Goal: Information Seeking & Learning: Learn about a topic

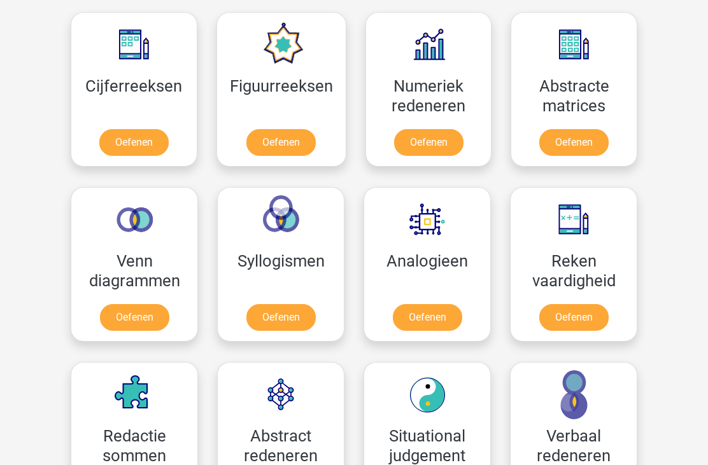
scroll to position [581, 0]
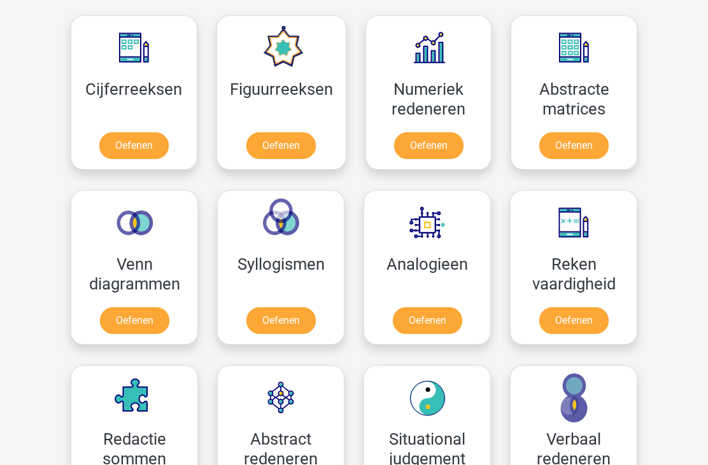
click at [584, 315] on link "Oefenen" at bounding box center [573, 321] width 69 height 27
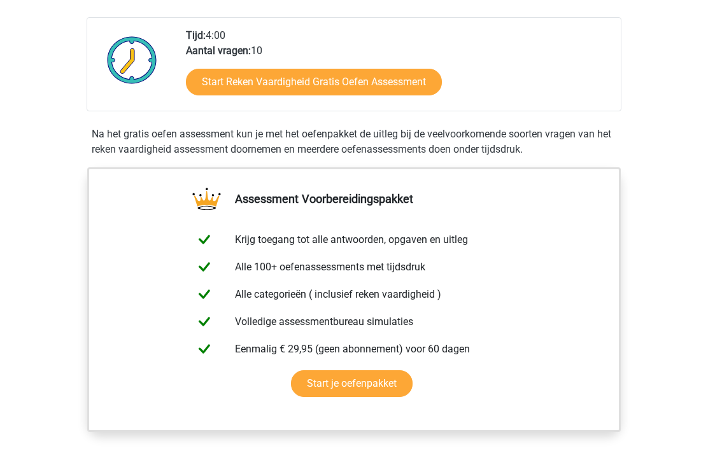
scroll to position [295, 0]
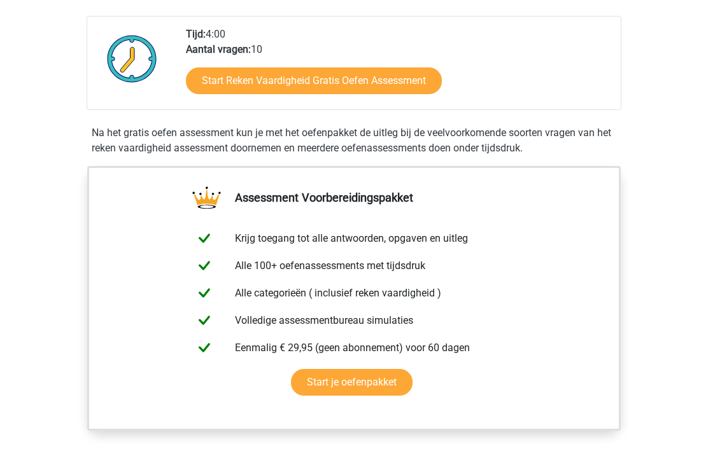
click at [406, 71] on link "Start Reken Vaardigheid Gratis Oefen Assessment" at bounding box center [314, 81] width 256 height 27
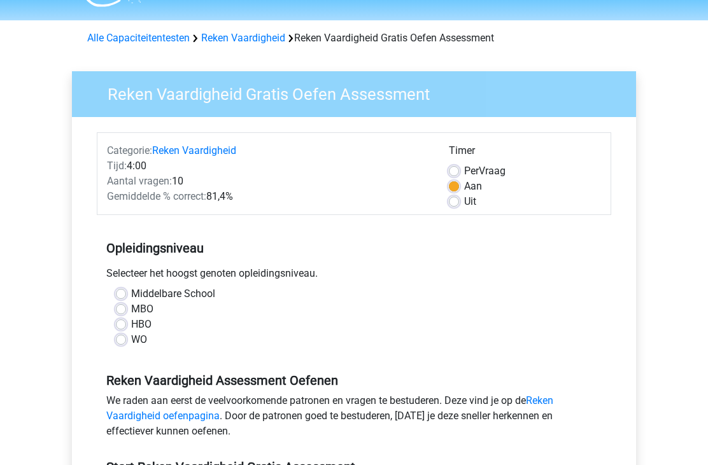
scroll to position [33, 0]
click at [131, 311] on label "MBO" at bounding box center [142, 309] width 22 height 15
click at [122, 311] on input "MBO" at bounding box center [121, 308] width 10 height 13
radio input "true"
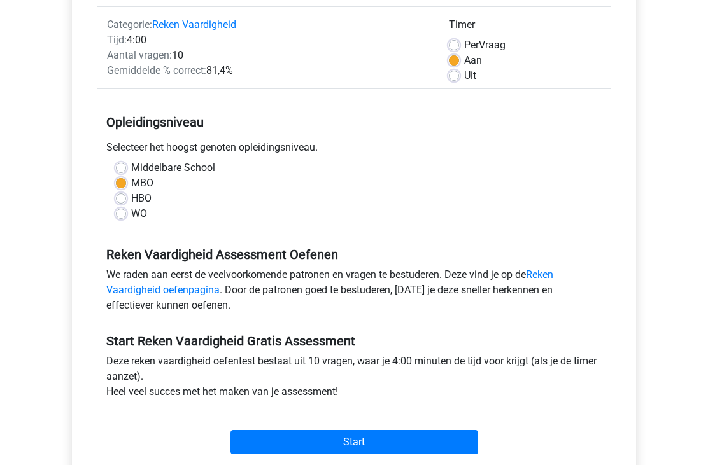
scroll to position [167, 0]
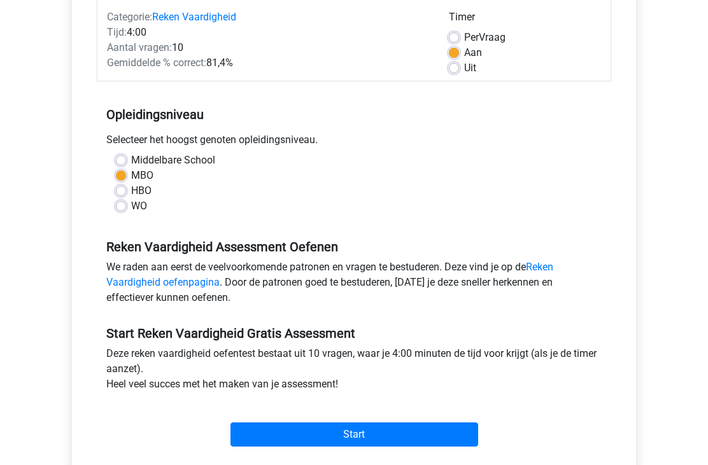
click at [464, 68] on label "Uit" at bounding box center [470, 67] width 12 height 15
click at [452, 68] on input "Uit" at bounding box center [454, 66] width 10 height 13
radio input "true"
click at [441, 433] on input "Start" at bounding box center [354, 435] width 248 height 24
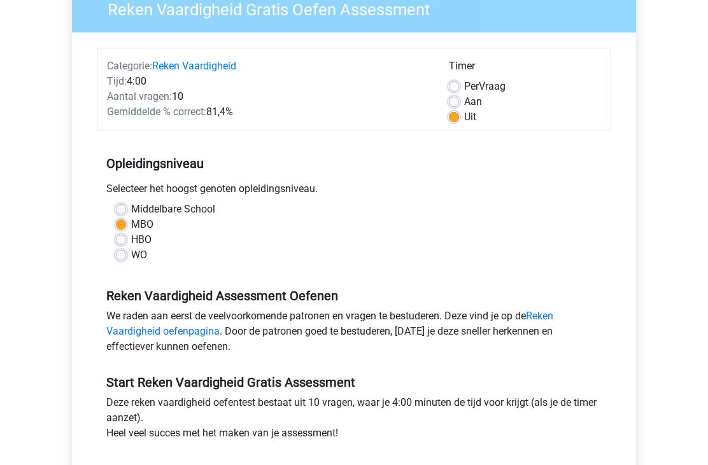
scroll to position [0, 0]
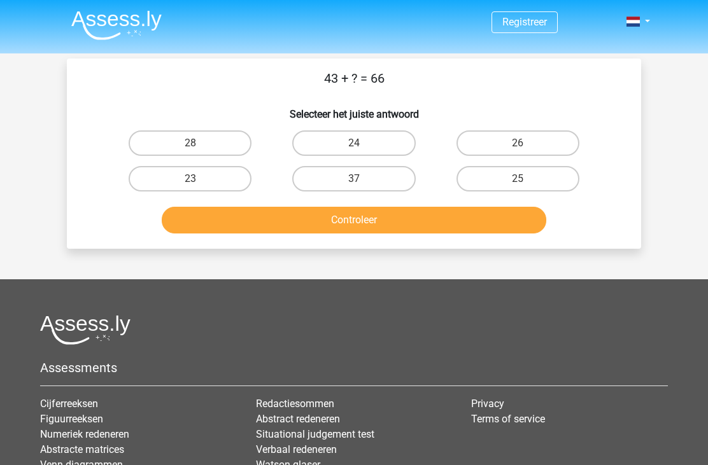
click at [209, 169] on label "23" at bounding box center [190, 178] width 123 height 25
click at [199, 179] on input "23" at bounding box center [194, 183] width 8 height 8
radio input "true"
click at [420, 218] on button "Controleer" at bounding box center [354, 220] width 385 height 27
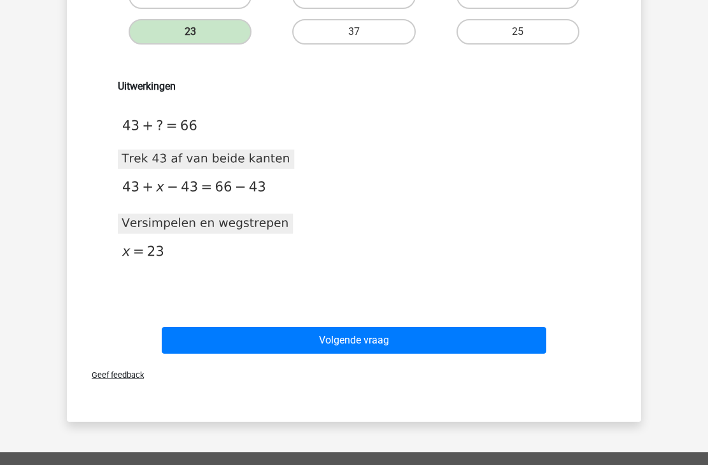
click at [428, 348] on button "Volgende vraag" at bounding box center [354, 340] width 385 height 27
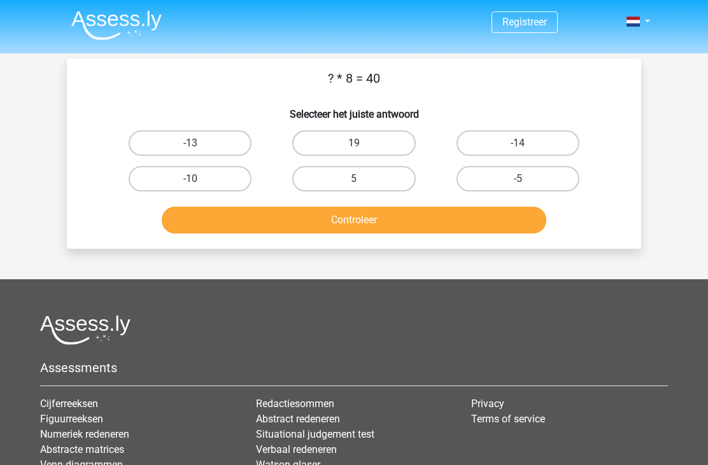
click at [376, 183] on label "5" at bounding box center [353, 178] width 123 height 25
click at [362, 183] on input "5" at bounding box center [358, 183] width 8 height 8
radio input "true"
click at [392, 217] on button "Controleer" at bounding box center [354, 220] width 385 height 27
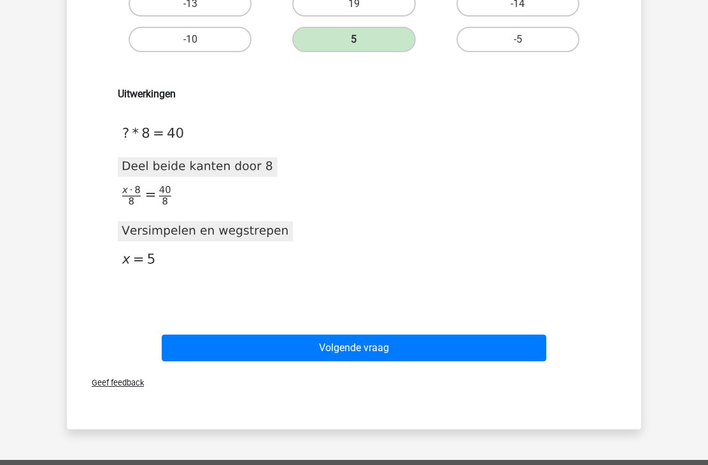
click at [379, 345] on button "Volgende vraag" at bounding box center [354, 349] width 385 height 27
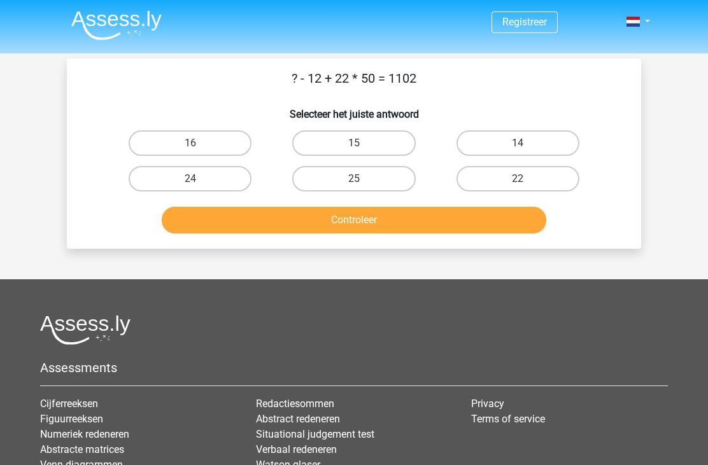
click at [514, 148] on label "14" at bounding box center [517, 143] width 123 height 25
click at [518, 148] on input "14" at bounding box center [522, 147] width 8 height 8
radio input "true"
click at [432, 217] on button "Controleer" at bounding box center [354, 220] width 385 height 27
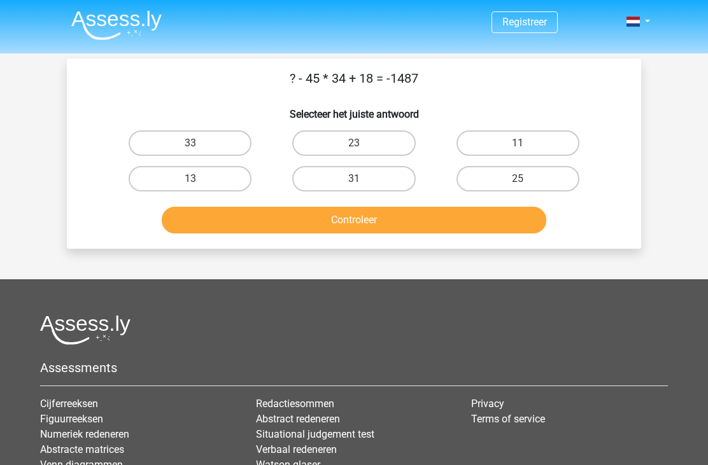
click at [533, 183] on label "25" at bounding box center [517, 178] width 123 height 25
click at [526, 183] on input "25" at bounding box center [522, 183] width 8 height 8
radio input "true"
click at [458, 220] on button "Controleer" at bounding box center [354, 220] width 385 height 27
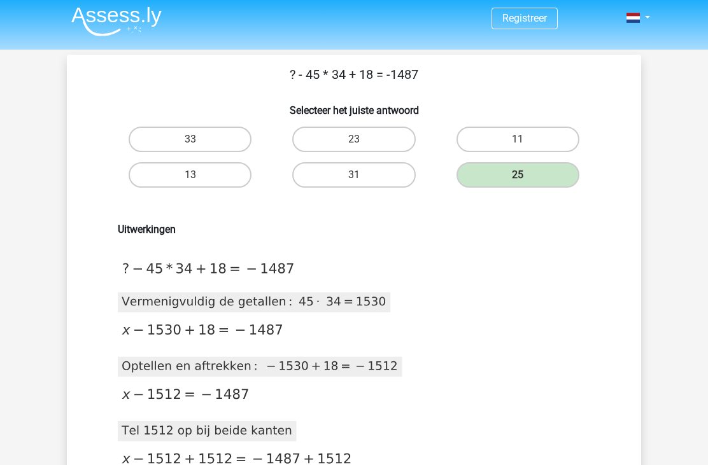
scroll to position [6, 0]
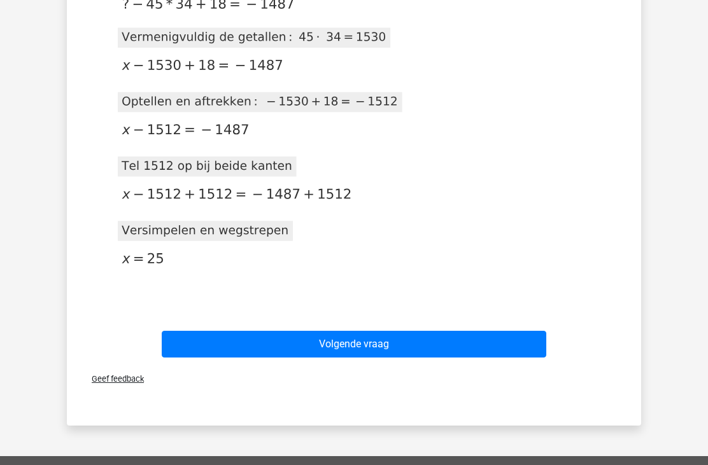
click at [444, 339] on button "Volgende vraag" at bounding box center [354, 345] width 385 height 27
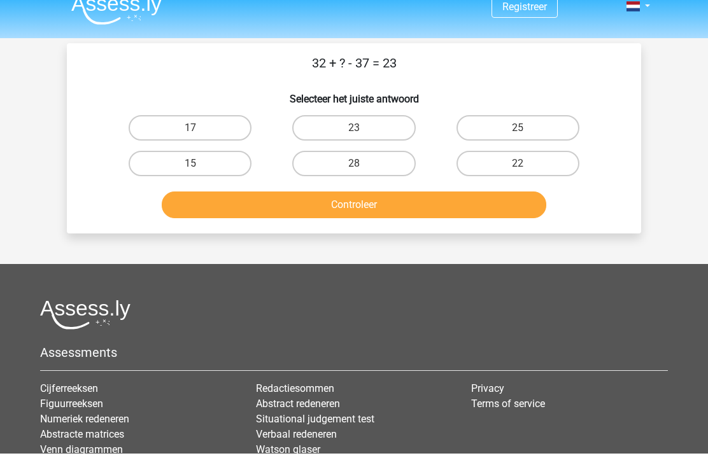
scroll to position [0, 0]
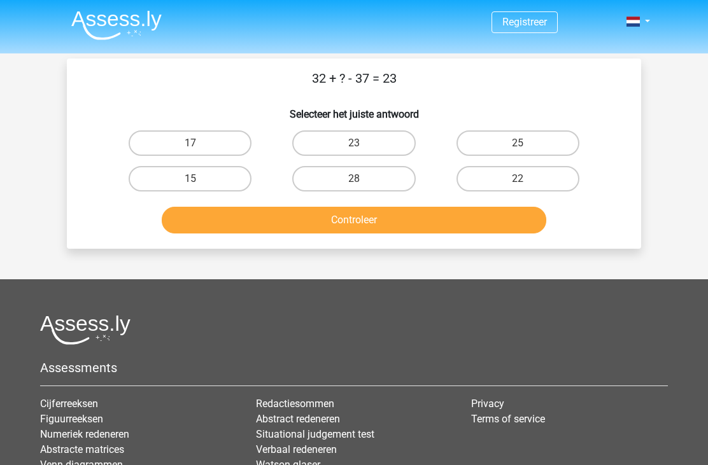
click at [354, 177] on label "28" at bounding box center [353, 178] width 123 height 25
click at [354, 179] on input "28" at bounding box center [358, 183] width 8 height 8
radio input "true"
click at [359, 218] on button "Controleer" at bounding box center [354, 220] width 385 height 27
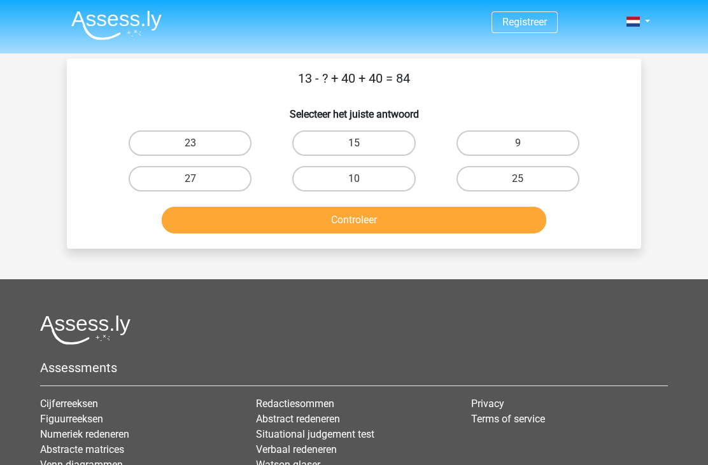
click at [535, 138] on label "9" at bounding box center [517, 143] width 123 height 25
click at [526, 143] on input "9" at bounding box center [522, 147] width 8 height 8
radio input "true"
click at [493, 215] on button "Controleer" at bounding box center [354, 220] width 385 height 27
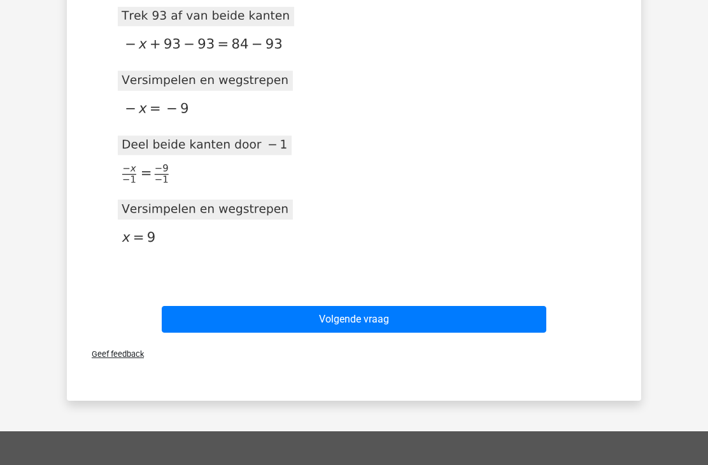
click at [479, 319] on button "Volgende vraag" at bounding box center [354, 320] width 385 height 27
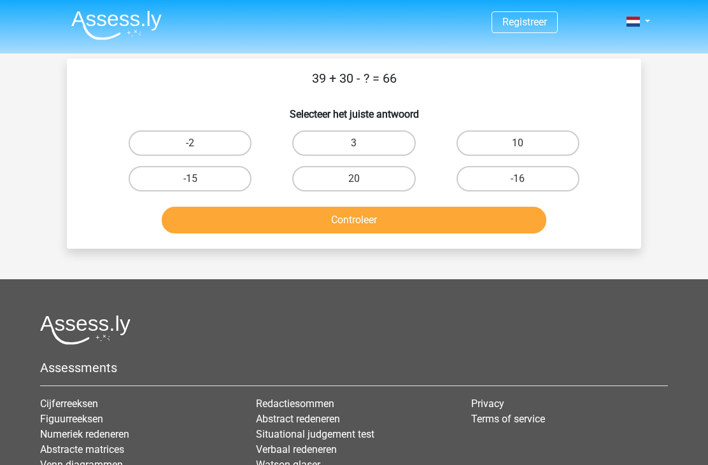
click at [376, 134] on label "3" at bounding box center [353, 143] width 123 height 25
click at [362, 143] on input "3" at bounding box center [358, 147] width 8 height 8
radio input "true"
click at [440, 214] on button "Controleer" at bounding box center [354, 220] width 385 height 27
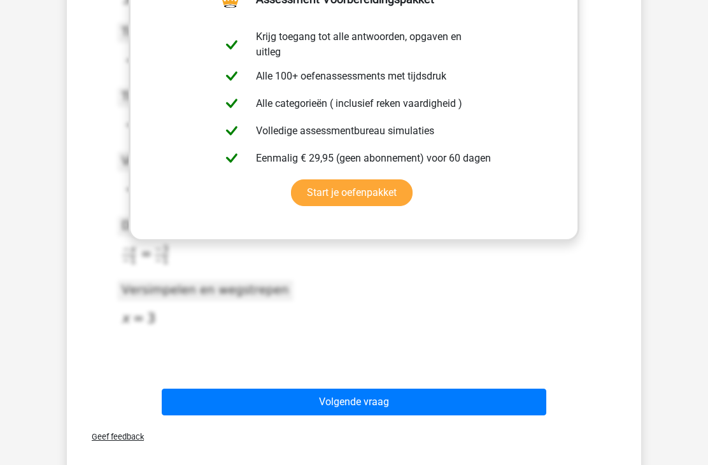
click at [490, 398] on button "Volgende vraag" at bounding box center [354, 402] width 385 height 27
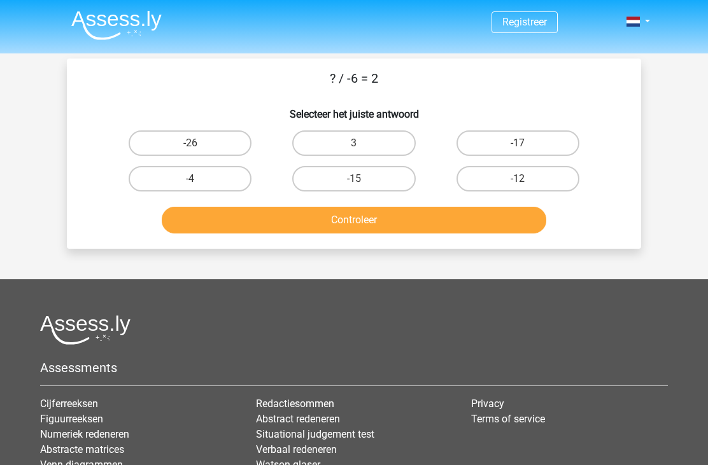
click at [544, 179] on label "-12" at bounding box center [517, 178] width 123 height 25
click at [526, 179] on input "-12" at bounding box center [522, 183] width 8 height 8
radio input "true"
click at [486, 218] on button "Controleer" at bounding box center [354, 220] width 385 height 27
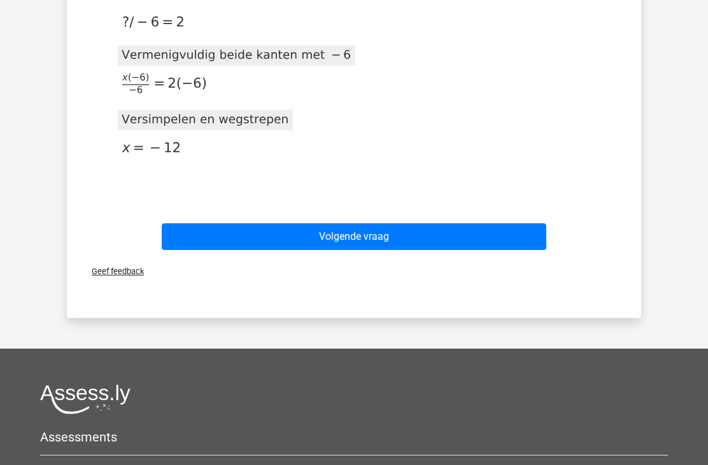
click at [516, 240] on button "Volgende vraag" at bounding box center [354, 237] width 385 height 27
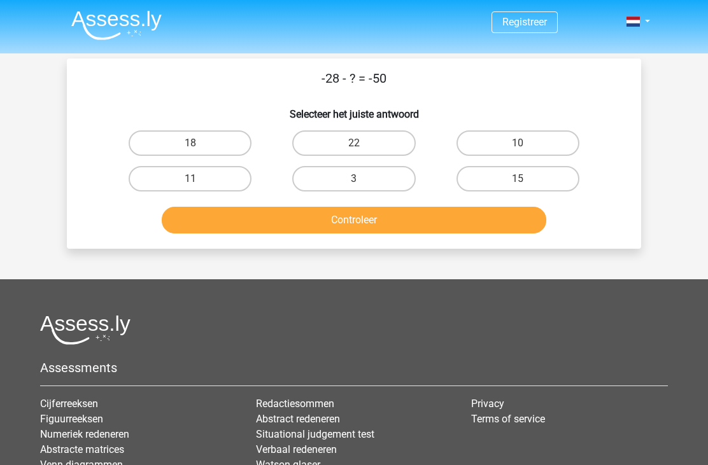
click at [383, 143] on label "22" at bounding box center [353, 143] width 123 height 25
click at [362, 143] on input "22" at bounding box center [358, 147] width 8 height 8
radio input "true"
click at [465, 230] on button "Controleer" at bounding box center [354, 220] width 385 height 27
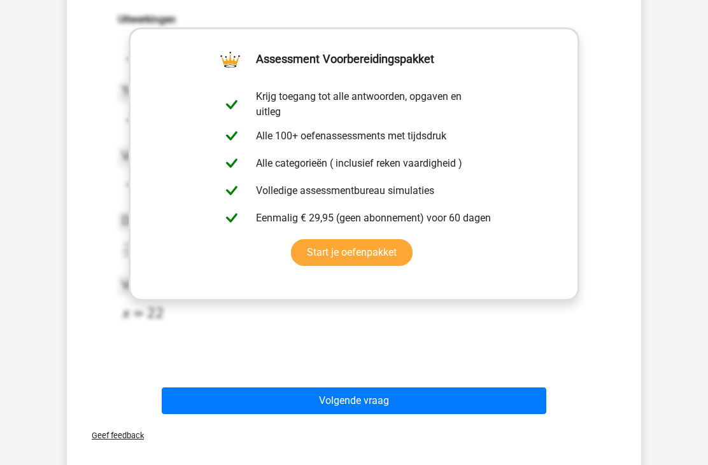
click at [523, 408] on button "Volgende vraag" at bounding box center [354, 401] width 385 height 27
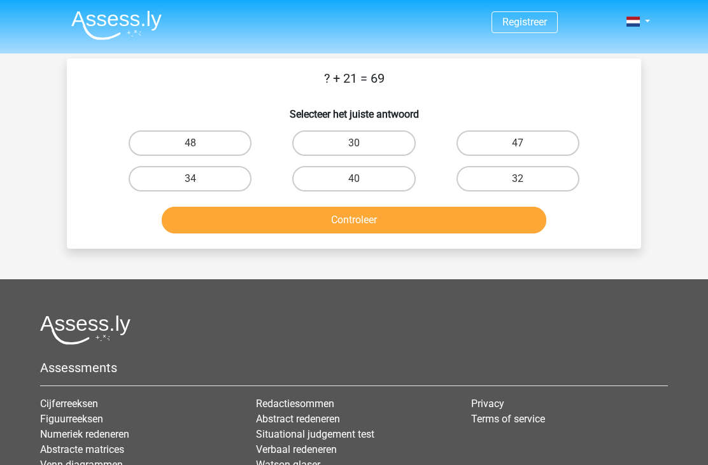
click at [227, 148] on label "48" at bounding box center [190, 143] width 123 height 25
click at [199, 148] on input "48" at bounding box center [194, 147] width 8 height 8
radio input "true"
click at [379, 218] on button "Controleer" at bounding box center [354, 220] width 385 height 27
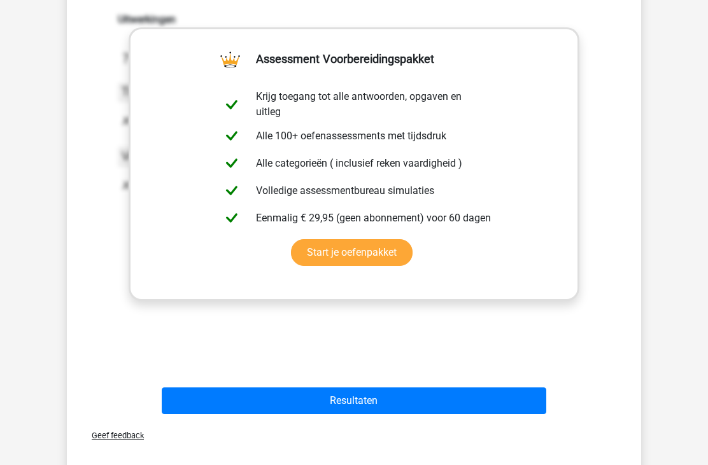
scroll to position [229, 0]
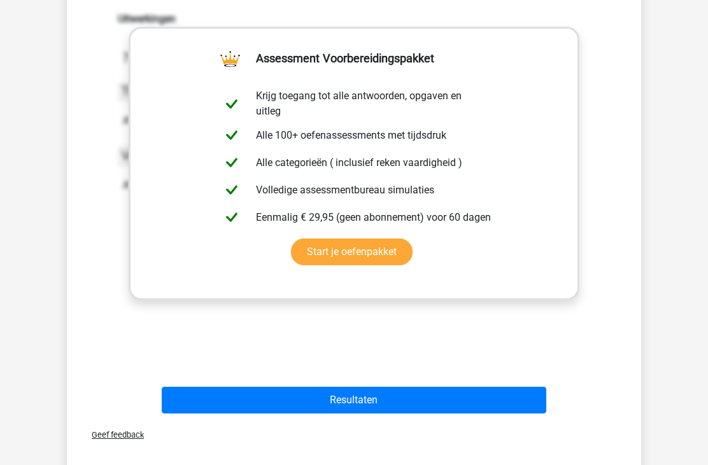
click at [511, 399] on button "Resultaten" at bounding box center [354, 401] width 385 height 27
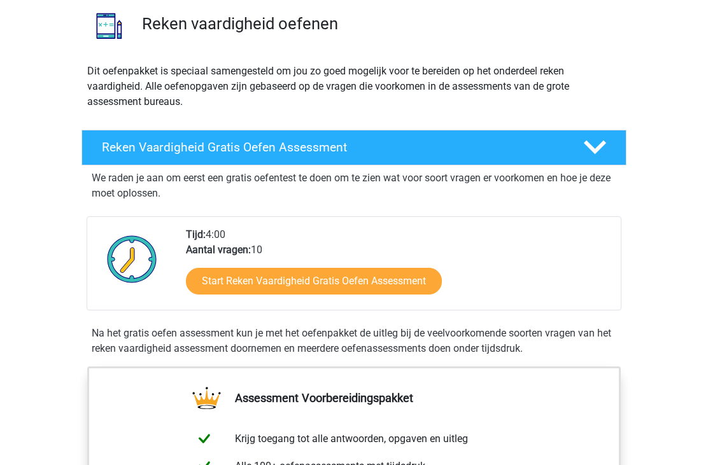
scroll to position [92, 0]
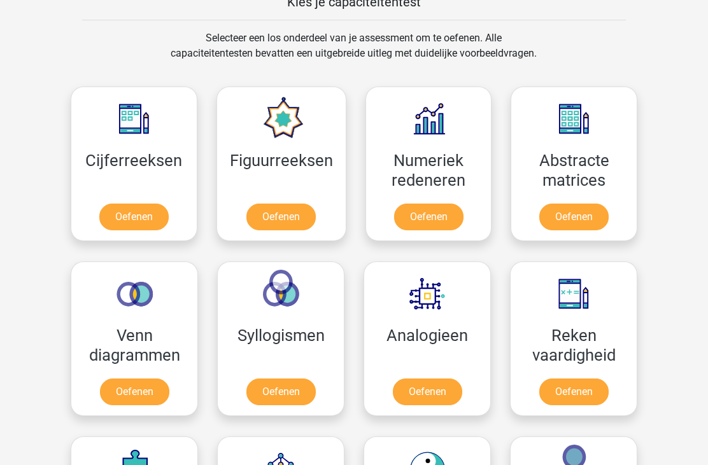
scroll to position [510, 0]
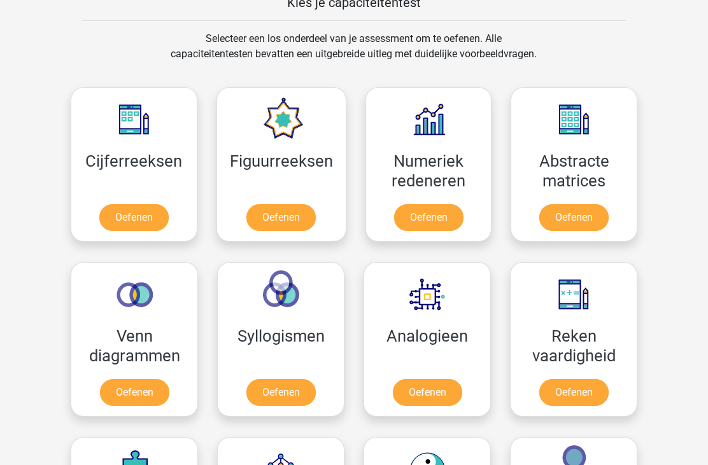
click at [134, 208] on link "Oefenen" at bounding box center [133, 217] width 69 height 27
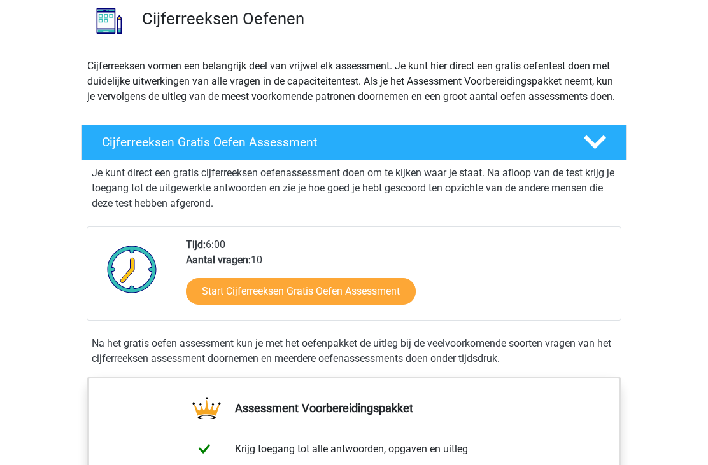
scroll to position [109, 0]
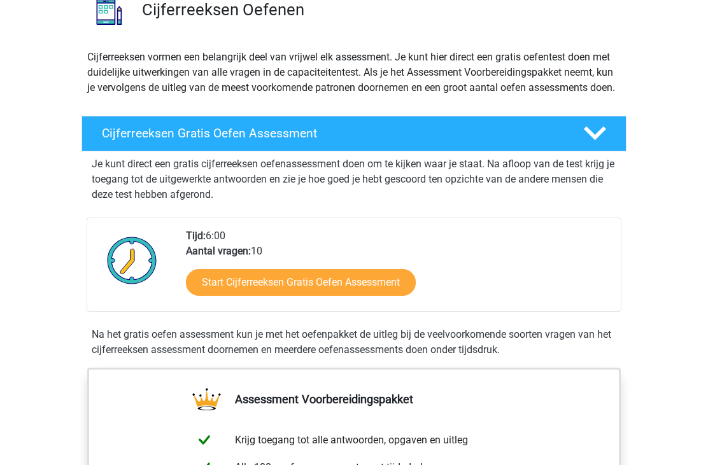
click at [386, 292] on link "Start Cijferreeksen Gratis Oefen Assessment" at bounding box center [301, 283] width 230 height 27
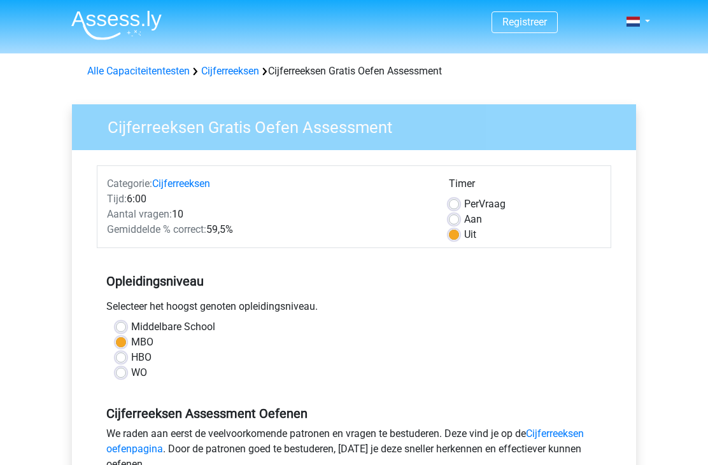
click at [630, 359] on div "Cijferreeksen Gratis Oefen Assessment Categorie: Cijferreeksen Tijd: 6:00 Aanta…" at bounding box center [354, 369] width 564 height 530
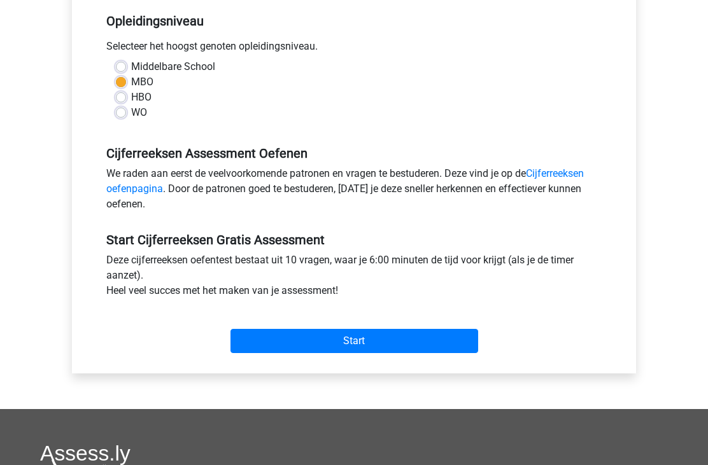
scroll to position [265, 0]
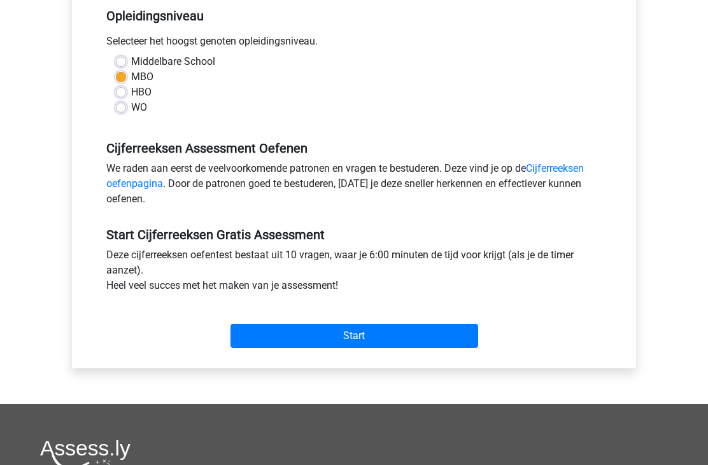
click at [452, 338] on input "Start" at bounding box center [354, 337] width 248 height 24
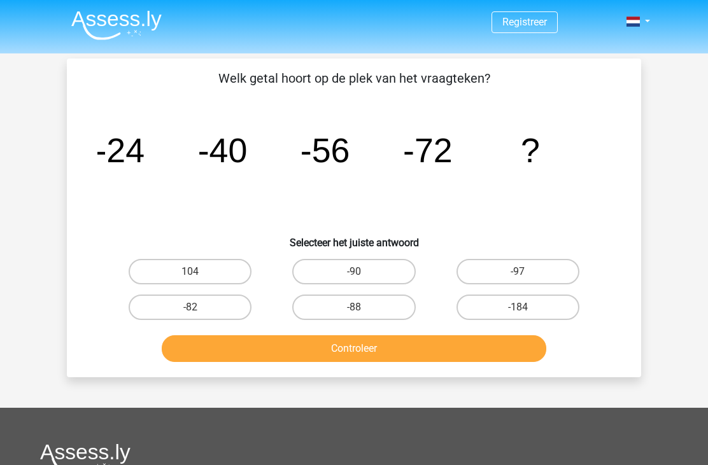
click at [378, 305] on label "-88" at bounding box center [353, 307] width 123 height 25
click at [362, 307] on input "-88" at bounding box center [358, 311] width 8 height 8
radio input "true"
click at [403, 353] on button "Controleer" at bounding box center [354, 349] width 385 height 27
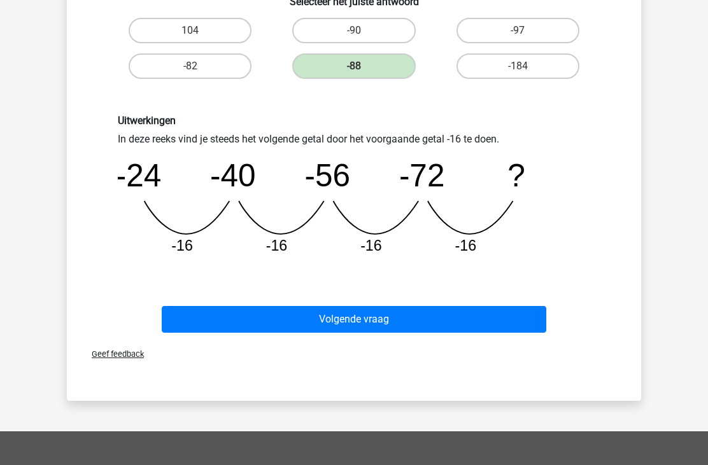
click at [468, 315] on button "Volgende vraag" at bounding box center [354, 319] width 385 height 27
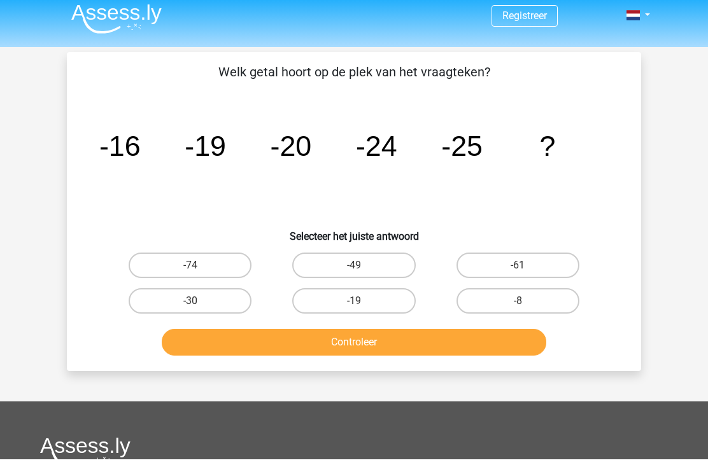
scroll to position [6, 0]
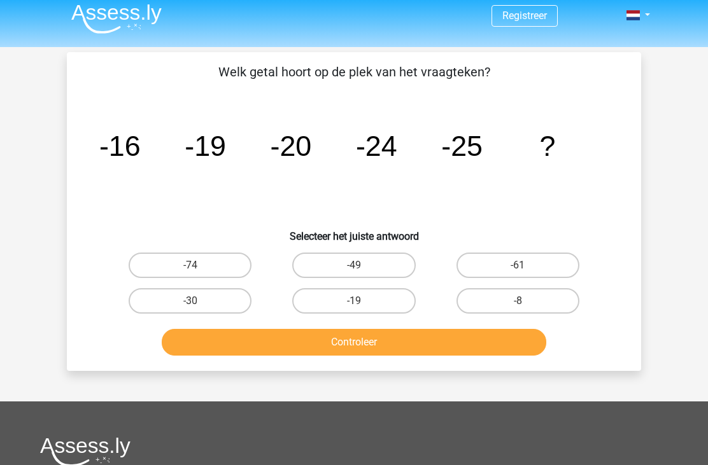
click at [216, 292] on label "-30" at bounding box center [190, 300] width 123 height 25
click at [199, 301] on input "-30" at bounding box center [194, 305] width 8 height 8
radio input "true"
click at [299, 344] on button "Controleer" at bounding box center [354, 342] width 385 height 27
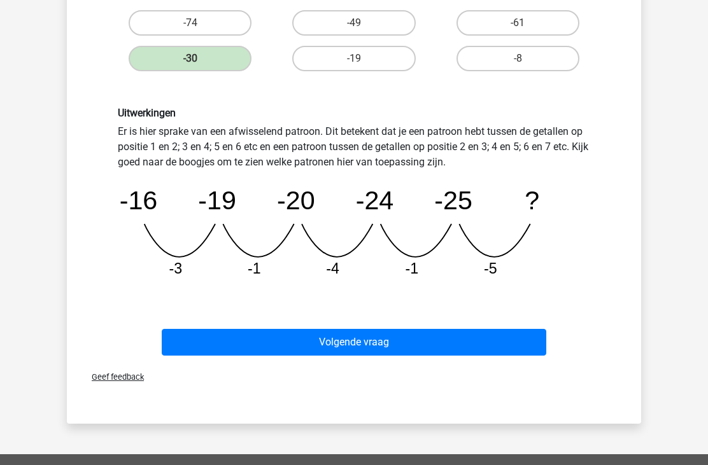
click at [494, 341] on button "Volgende vraag" at bounding box center [354, 342] width 385 height 27
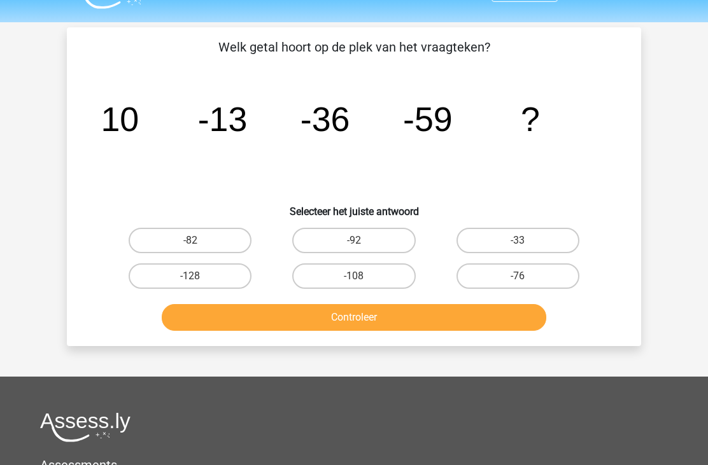
scroll to position [0, 0]
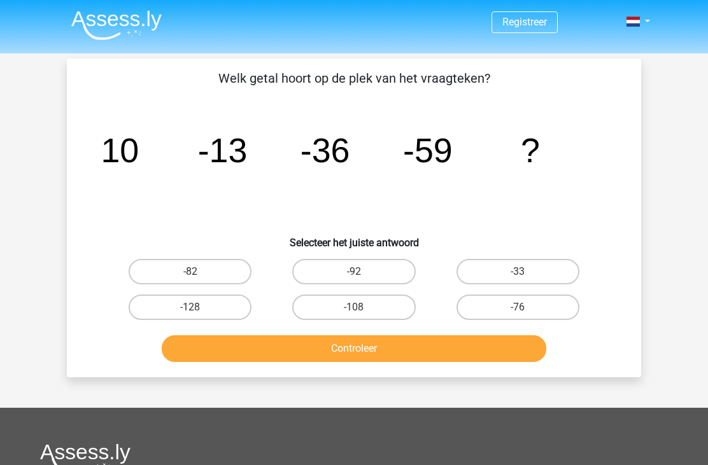
click at [201, 267] on label "-82" at bounding box center [190, 271] width 123 height 25
click at [199, 272] on input "-82" at bounding box center [194, 276] width 8 height 8
radio input "true"
click at [385, 351] on button "Controleer" at bounding box center [354, 349] width 385 height 27
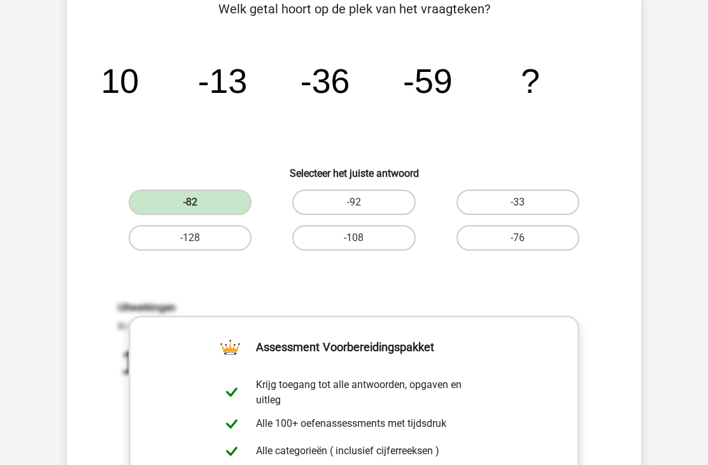
scroll to position [64, 0]
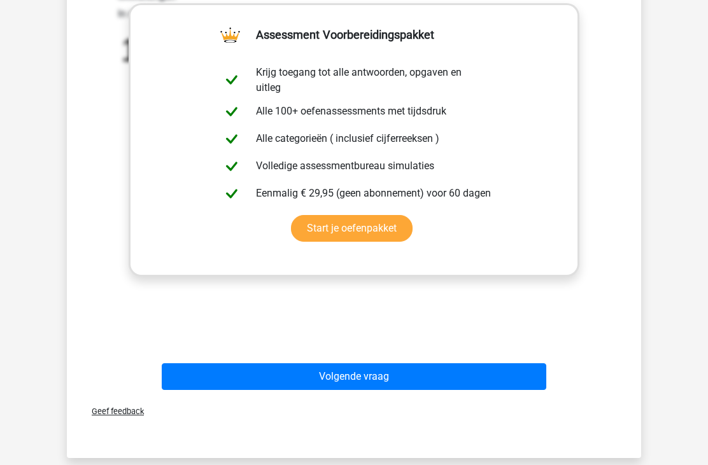
click at [484, 375] on button "Volgende vraag" at bounding box center [354, 377] width 385 height 27
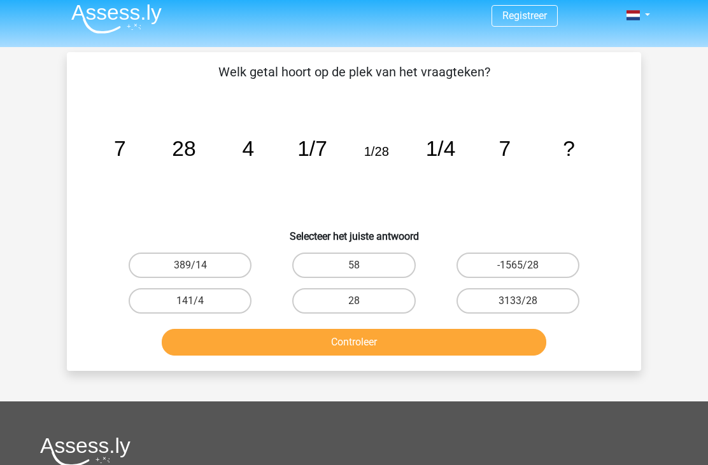
scroll to position [0, 0]
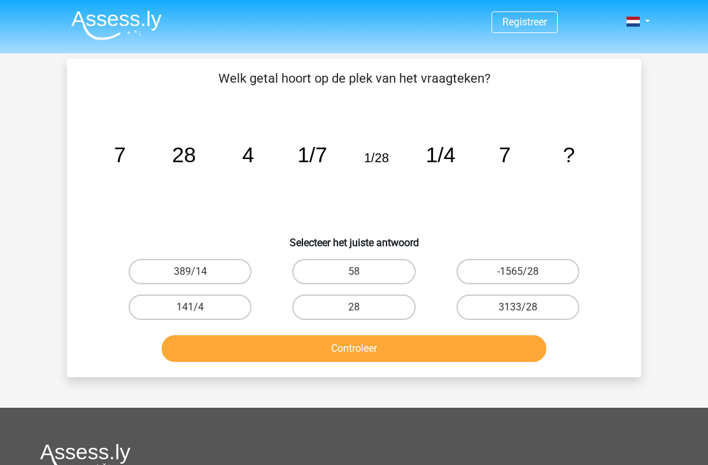
click at [374, 300] on label "28" at bounding box center [353, 307] width 123 height 25
click at [362, 307] on input "28" at bounding box center [358, 311] width 8 height 8
radio input "true"
click at [412, 353] on button "Controleer" at bounding box center [354, 349] width 385 height 27
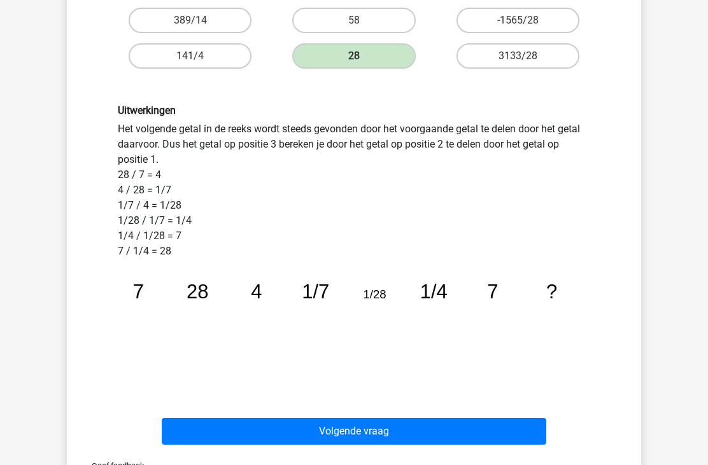
scroll to position [251, 0]
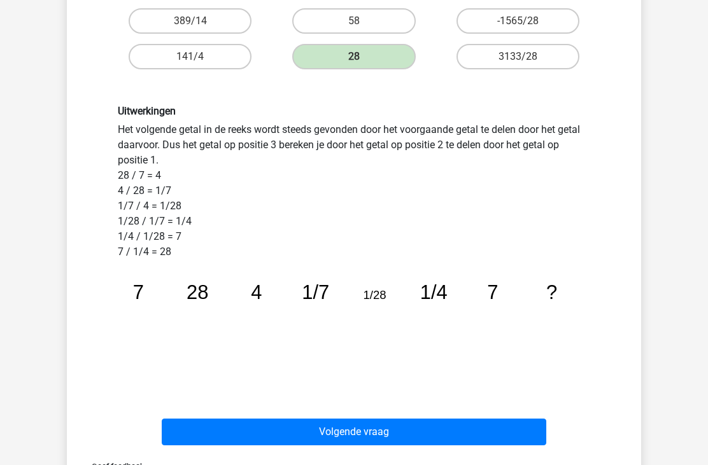
click at [507, 430] on button "Volgende vraag" at bounding box center [354, 432] width 385 height 27
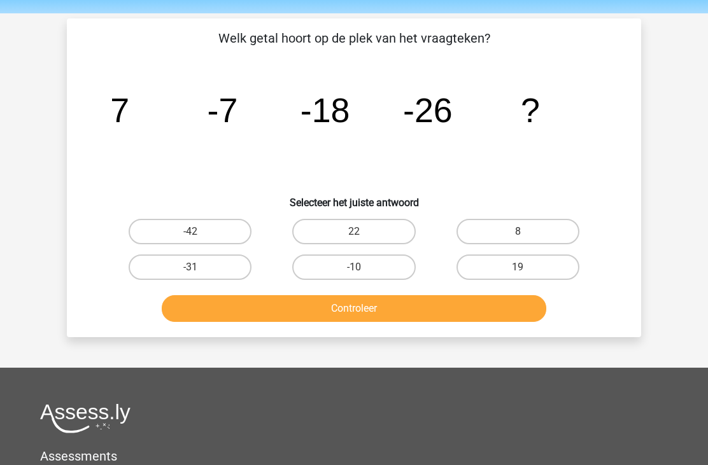
scroll to position [0, 0]
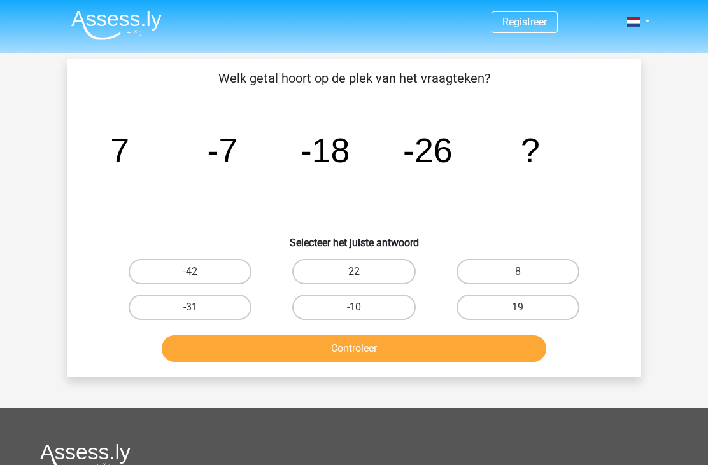
click at [211, 299] on label "-31" at bounding box center [190, 307] width 123 height 25
click at [199, 307] on input "-31" at bounding box center [194, 311] width 8 height 8
radio input "true"
click at [344, 344] on button "Controleer" at bounding box center [354, 349] width 385 height 27
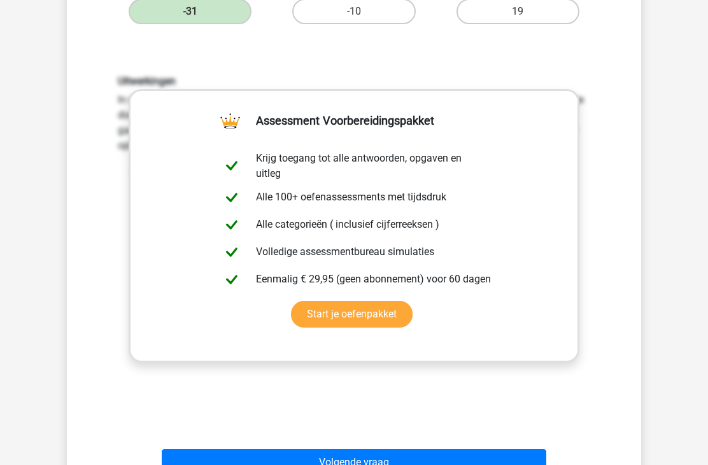
click at [475, 457] on button "Volgende vraag" at bounding box center [354, 463] width 385 height 27
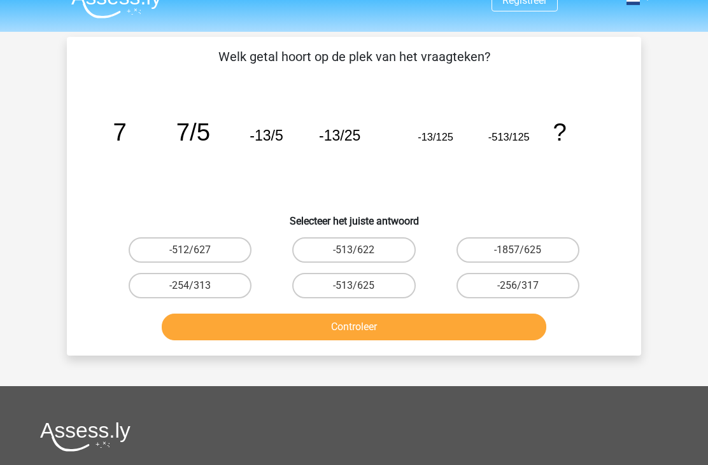
scroll to position [3, 0]
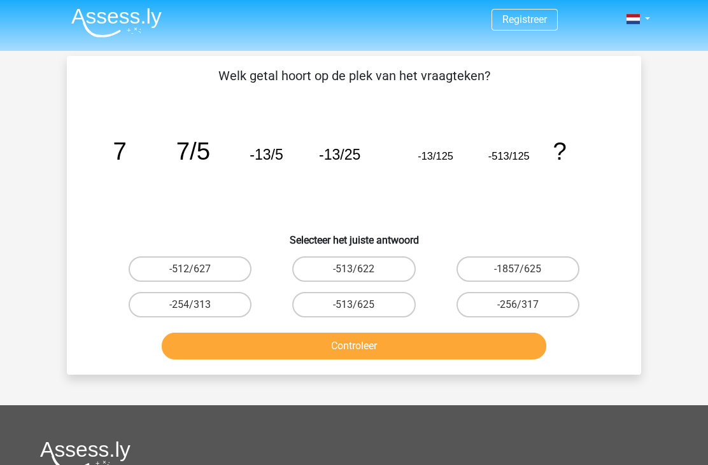
click at [343, 182] on icon "image/svg+xml 7 7/5 -13/5 -13/25 -13/125 -513/125 ?" at bounding box center [353, 159] width 513 height 129
click at [369, 300] on label "-513/625" at bounding box center [353, 304] width 123 height 25
click at [362, 305] on input "-513/625" at bounding box center [358, 309] width 8 height 8
radio input "true"
click at [456, 339] on button "Controleer" at bounding box center [354, 346] width 385 height 27
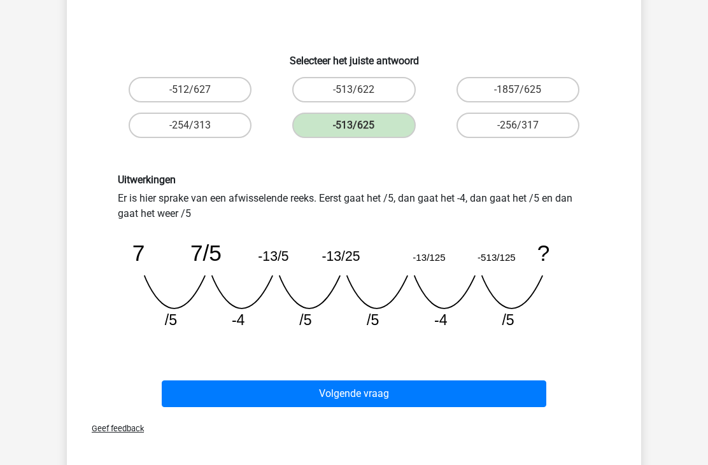
scroll to position [181, 0]
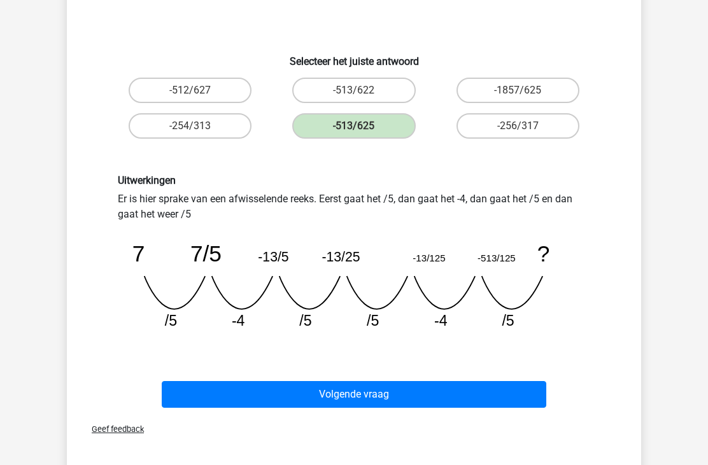
click at [344, 385] on button "Volgende vraag" at bounding box center [354, 395] width 385 height 27
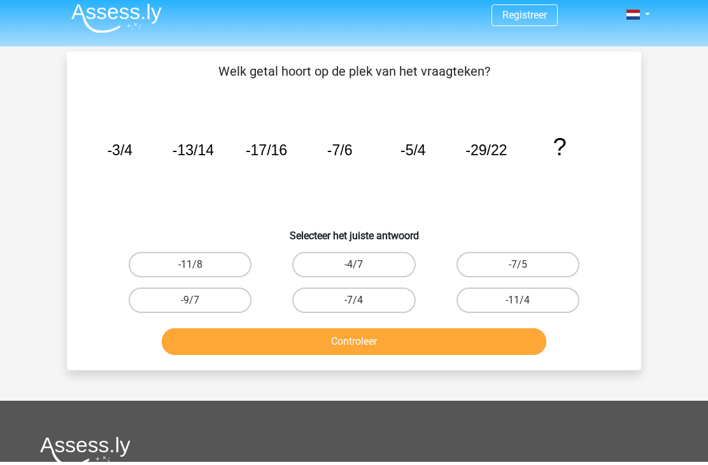
scroll to position [0, 0]
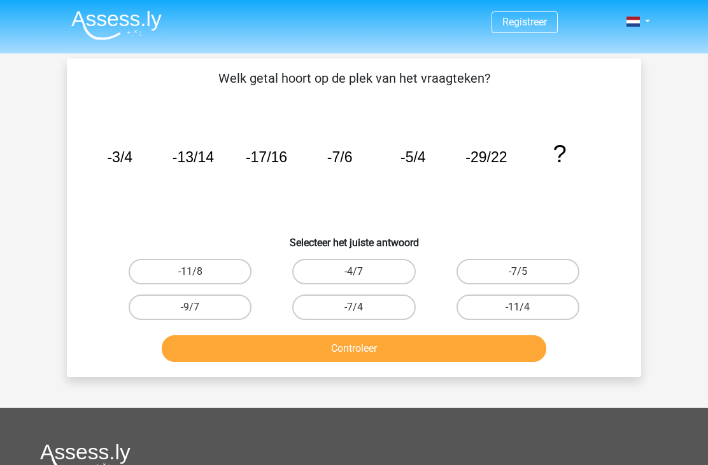
click at [365, 311] on label "-7/4" at bounding box center [353, 307] width 123 height 25
click at [362, 311] on input "-7/4" at bounding box center [358, 311] width 8 height 8
radio input "true"
click at [412, 348] on button "Controleer" at bounding box center [354, 349] width 385 height 27
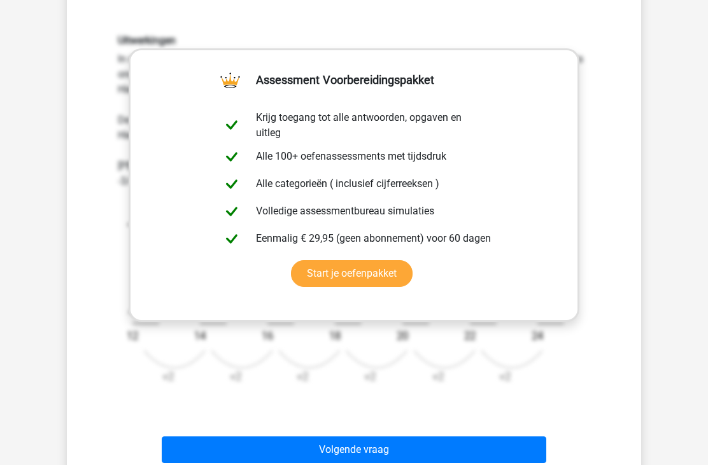
scroll to position [336, 0]
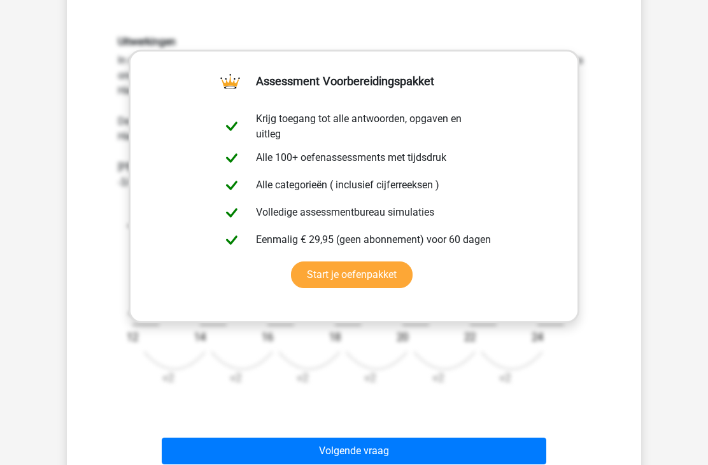
click at [476, 358] on icon "image/svg+xml -3/4 -13/14 -17/16 -7/6 -5/4 -29/22 ? -4 +2 -9 12 -4 +2 -13 14 -4…" at bounding box center [354, 293] width 472 height 207
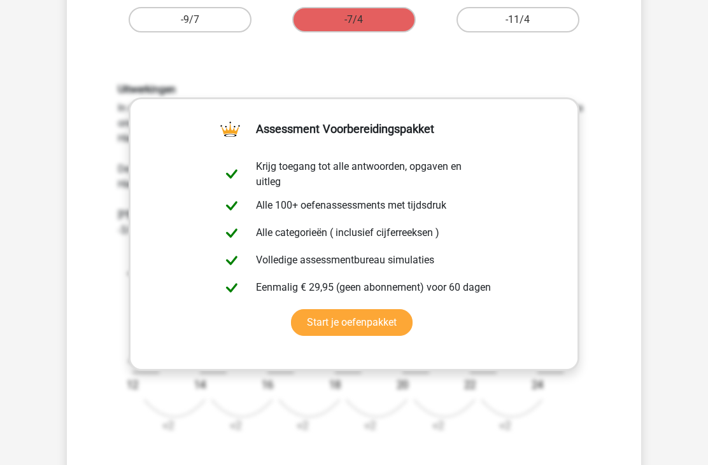
scroll to position [288, 0]
